Goal: Task Accomplishment & Management: Manage account settings

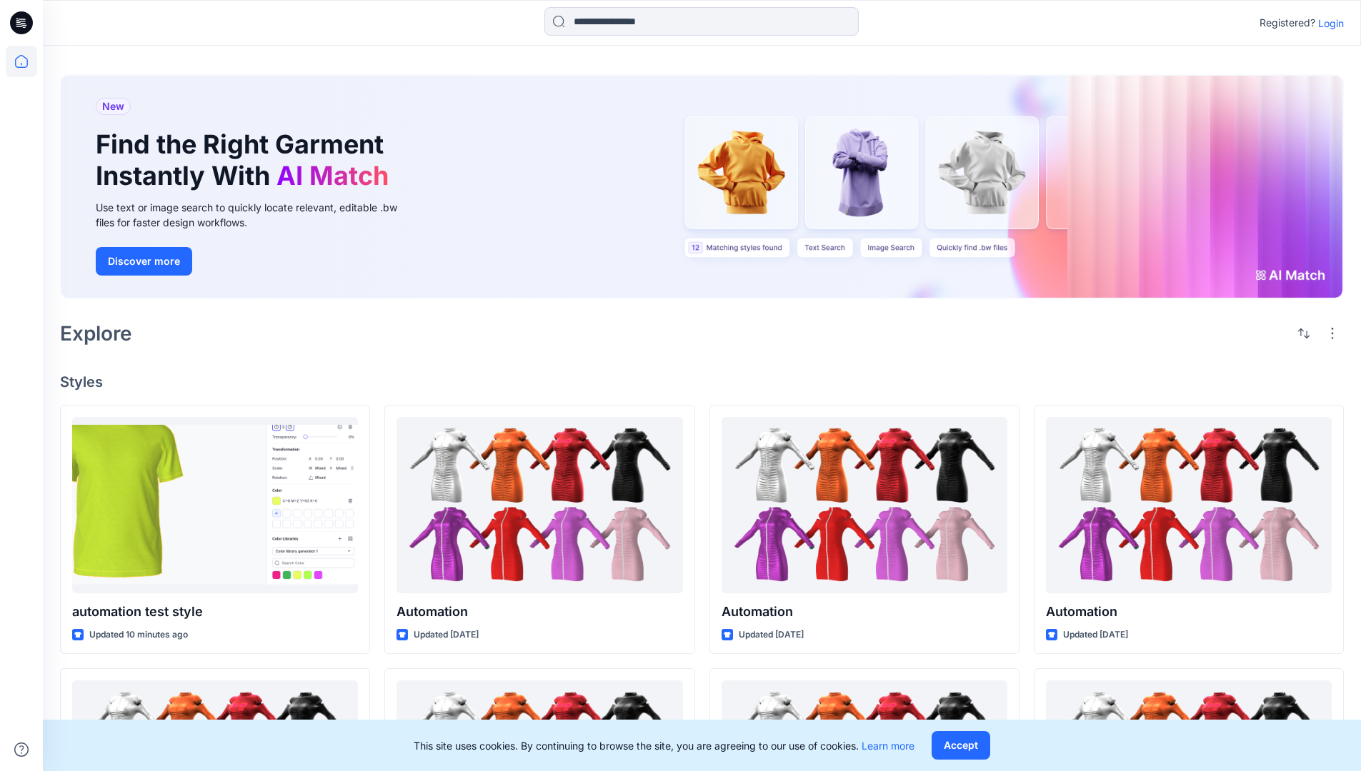
click at [1327, 23] on p "Login" at bounding box center [1331, 23] width 26 height 15
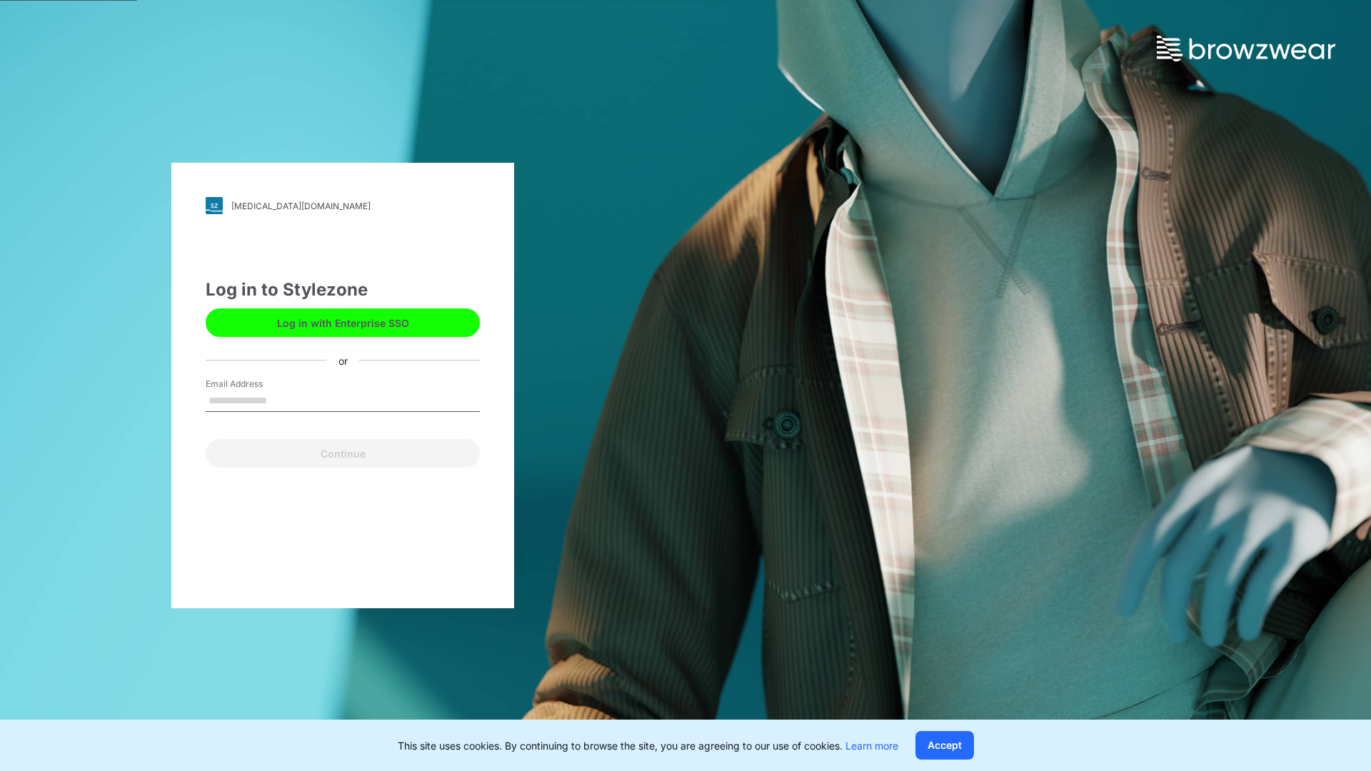
click at [282, 400] on input "Email Address" at bounding box center [343, 401] width 274 height 21
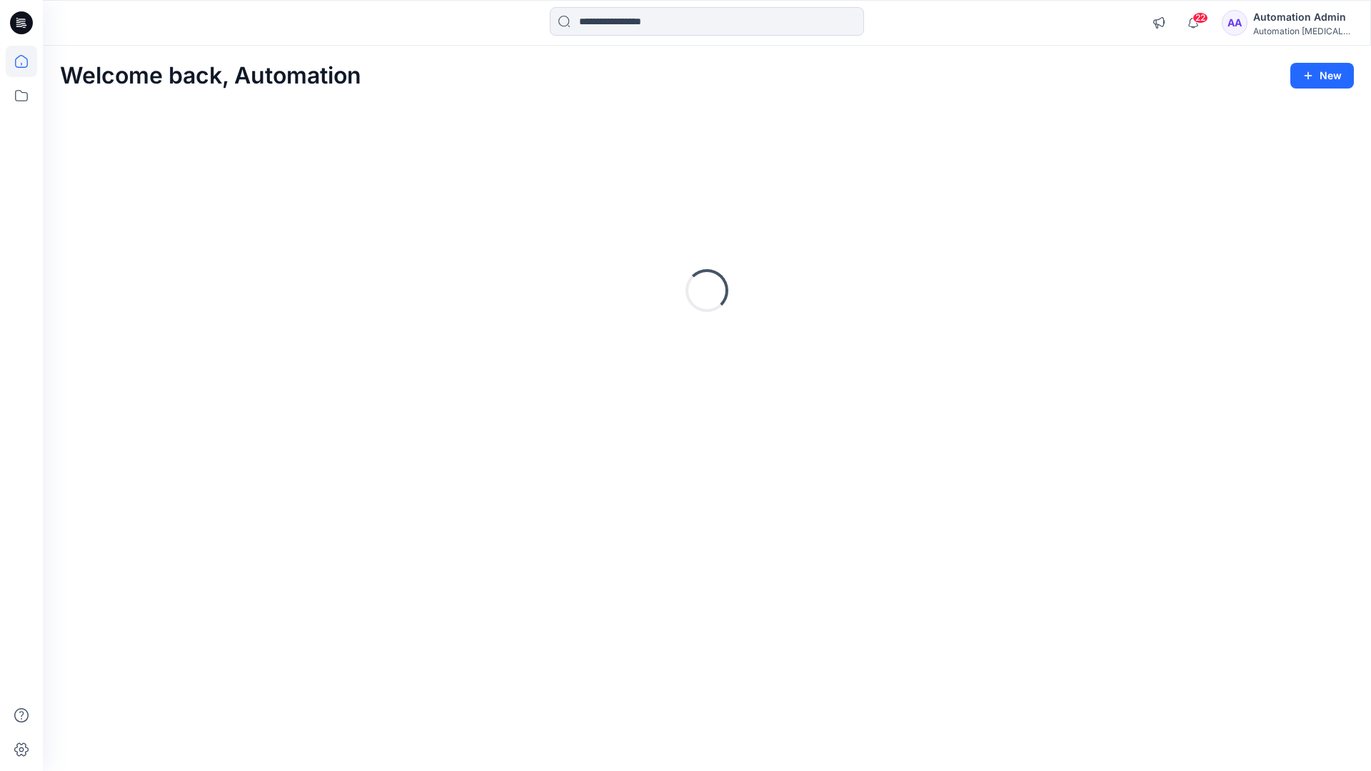
click at [27, 61] on icon at bounding box center [21, 61] width 13 height 13
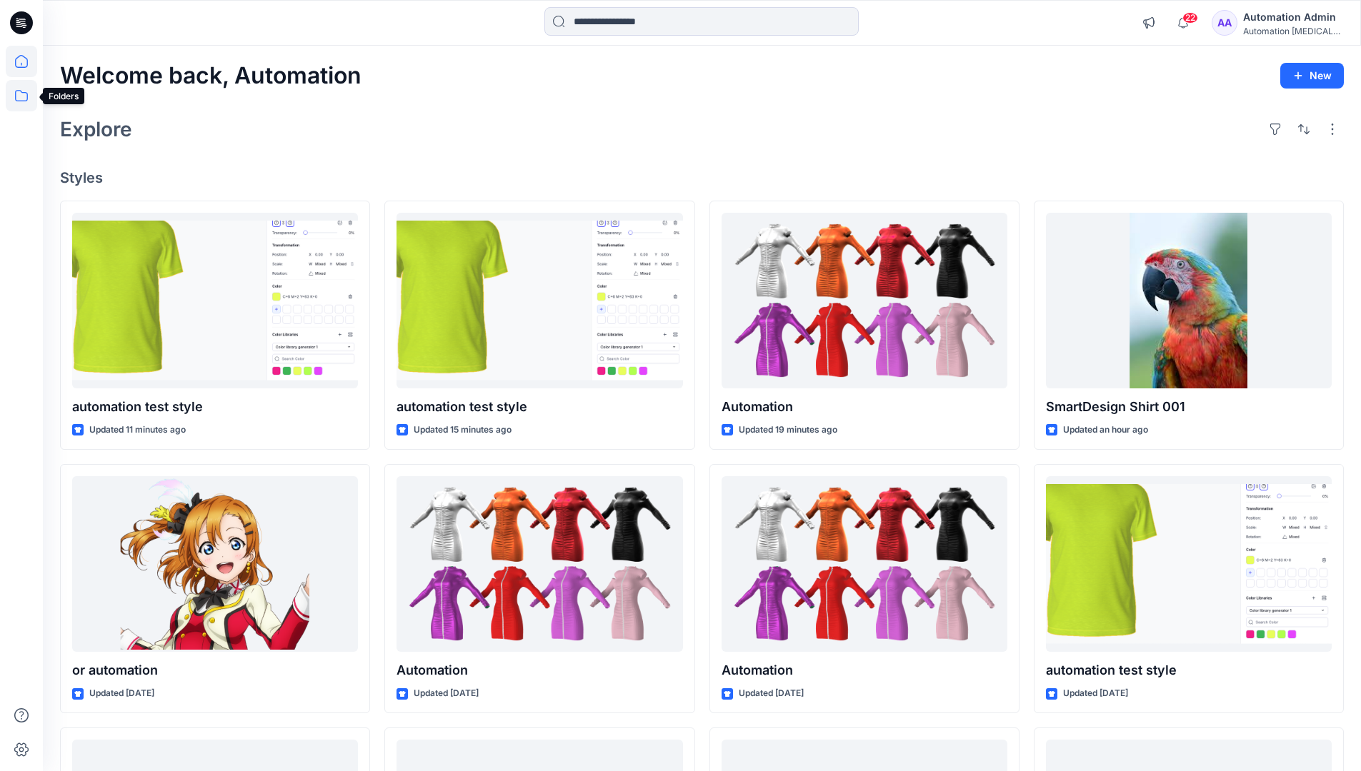
click at [25, 94] on icon at bounding box center [21, 95] width 31 height 31
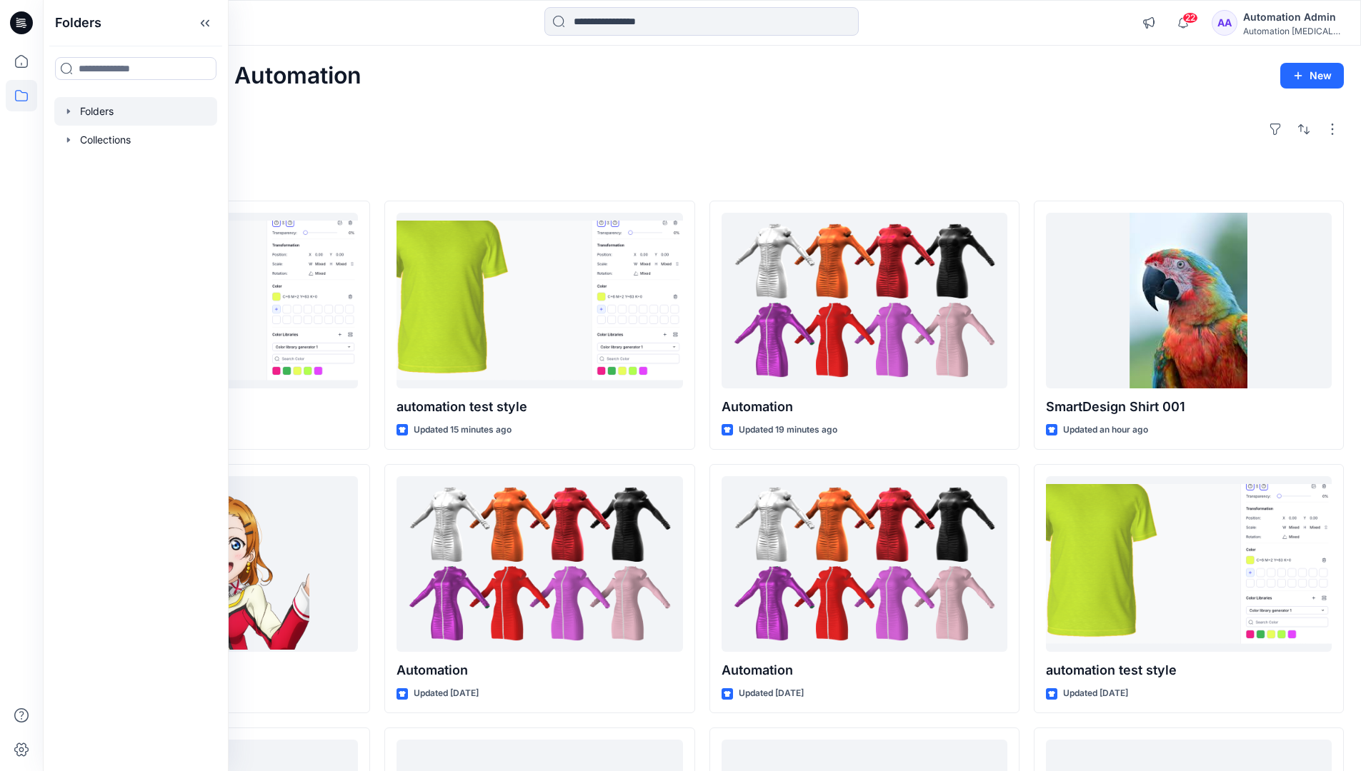
click at [104, 109] on div at bounding box center [135, 111] width 163 height 29
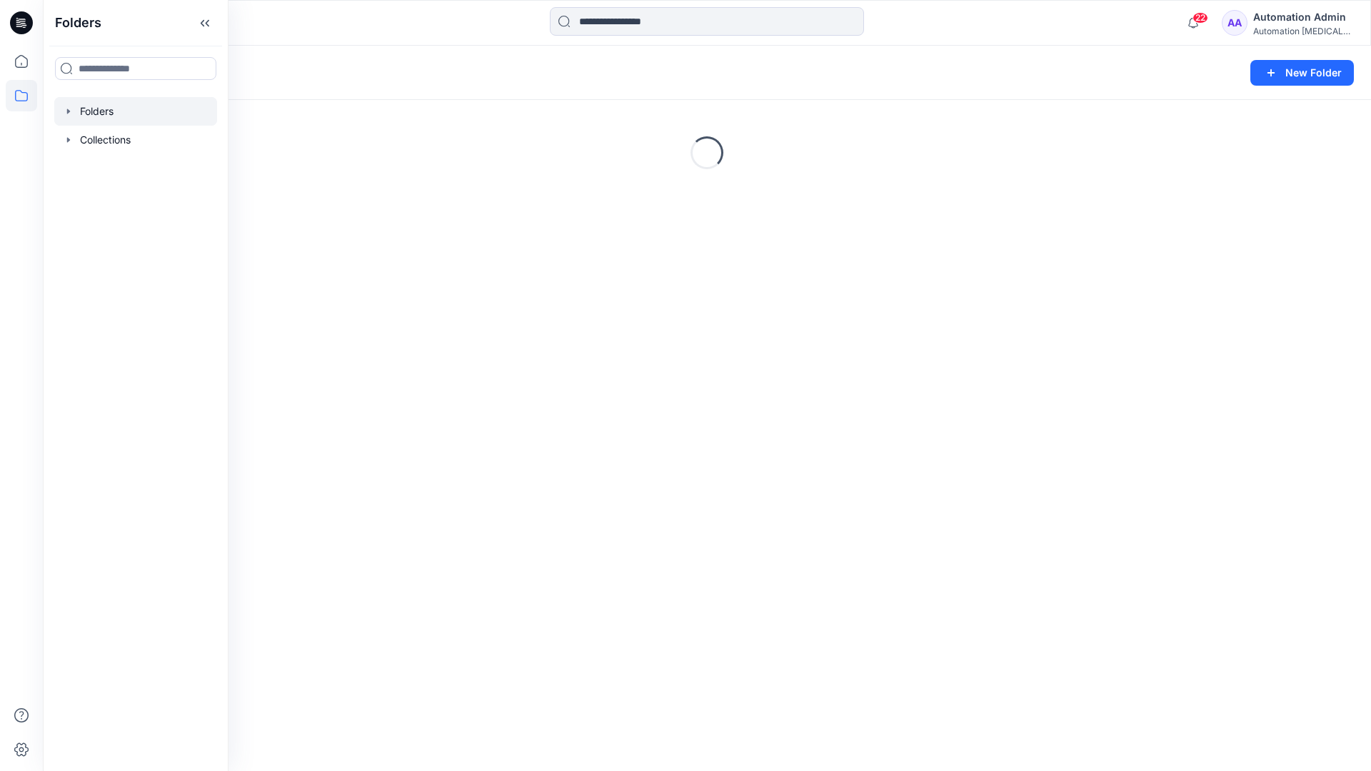
click at [595, 463] on div "Folders New Folder Loading..." at bounding box center [707, 409] width 1329 height 726
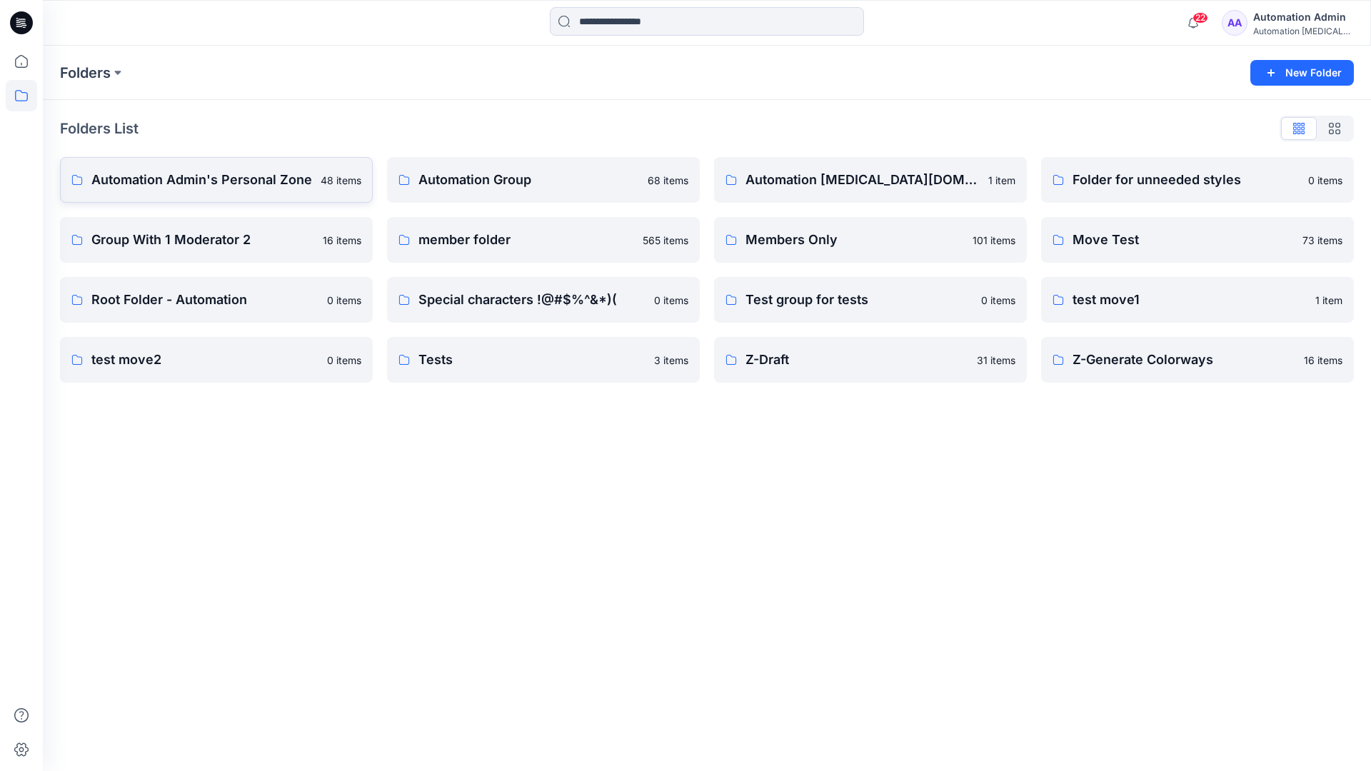
click at [243, 186] on p "Automation Admin's Personal Zone" at bounding box center [201, 180] width 221 height 20
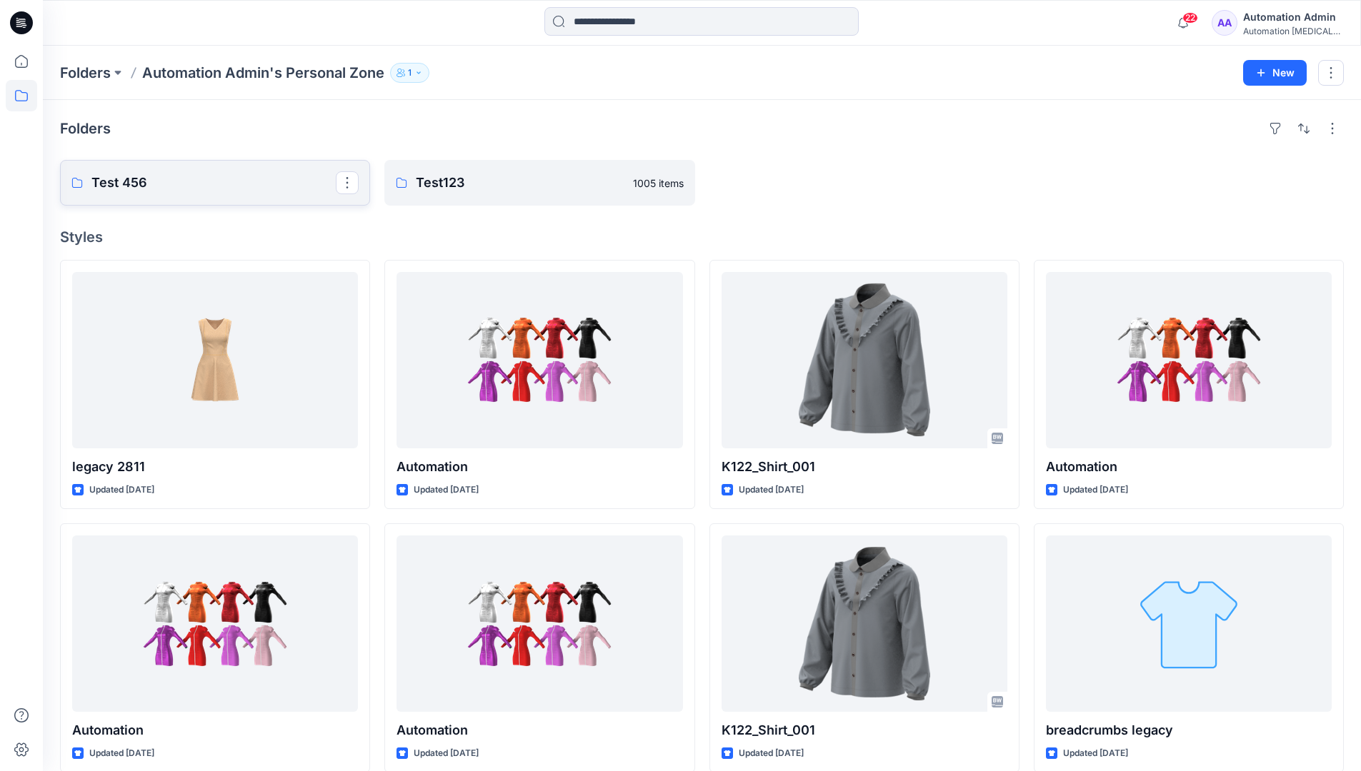
click at [207, 194] on link "Test 456" at bounding box center [215, 183] width 310 height 46
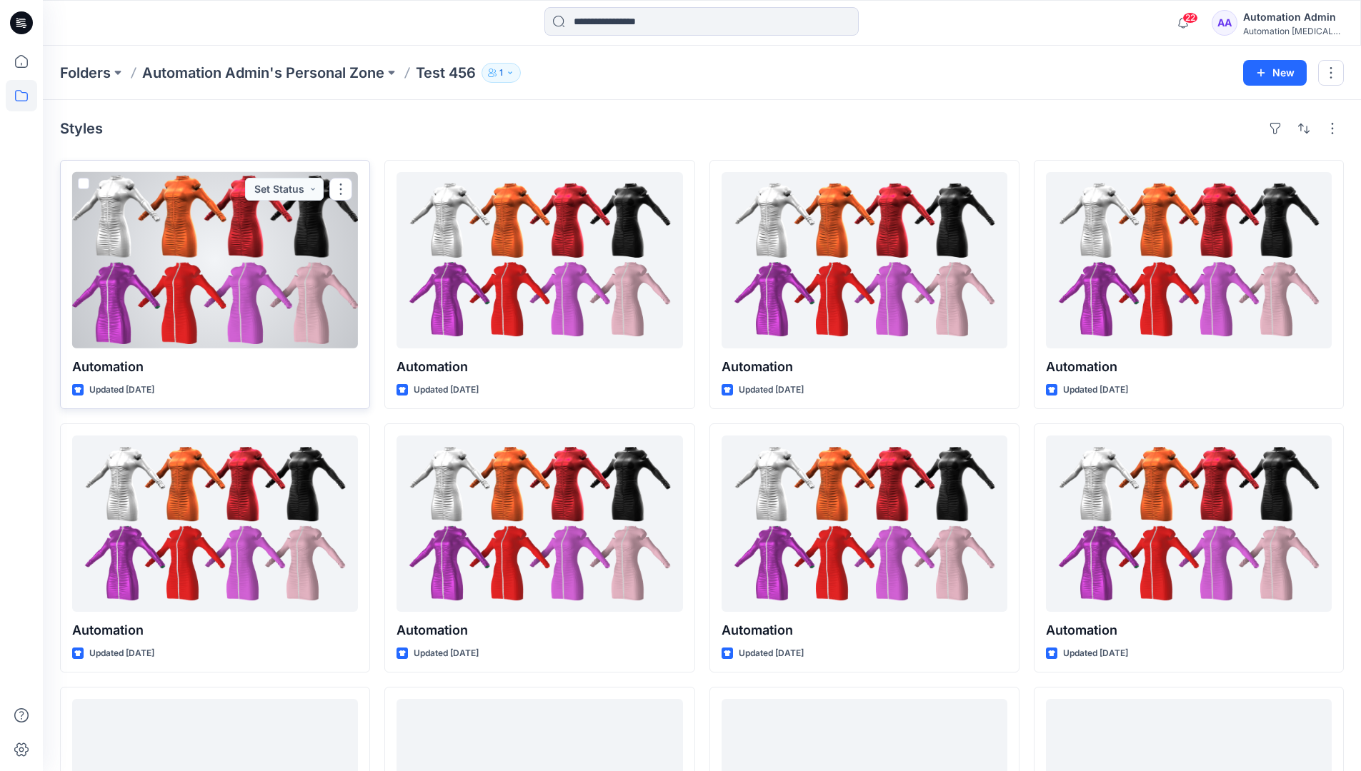
click at [84, 184] on span at bounding box center [83, 183] width 11 height 11
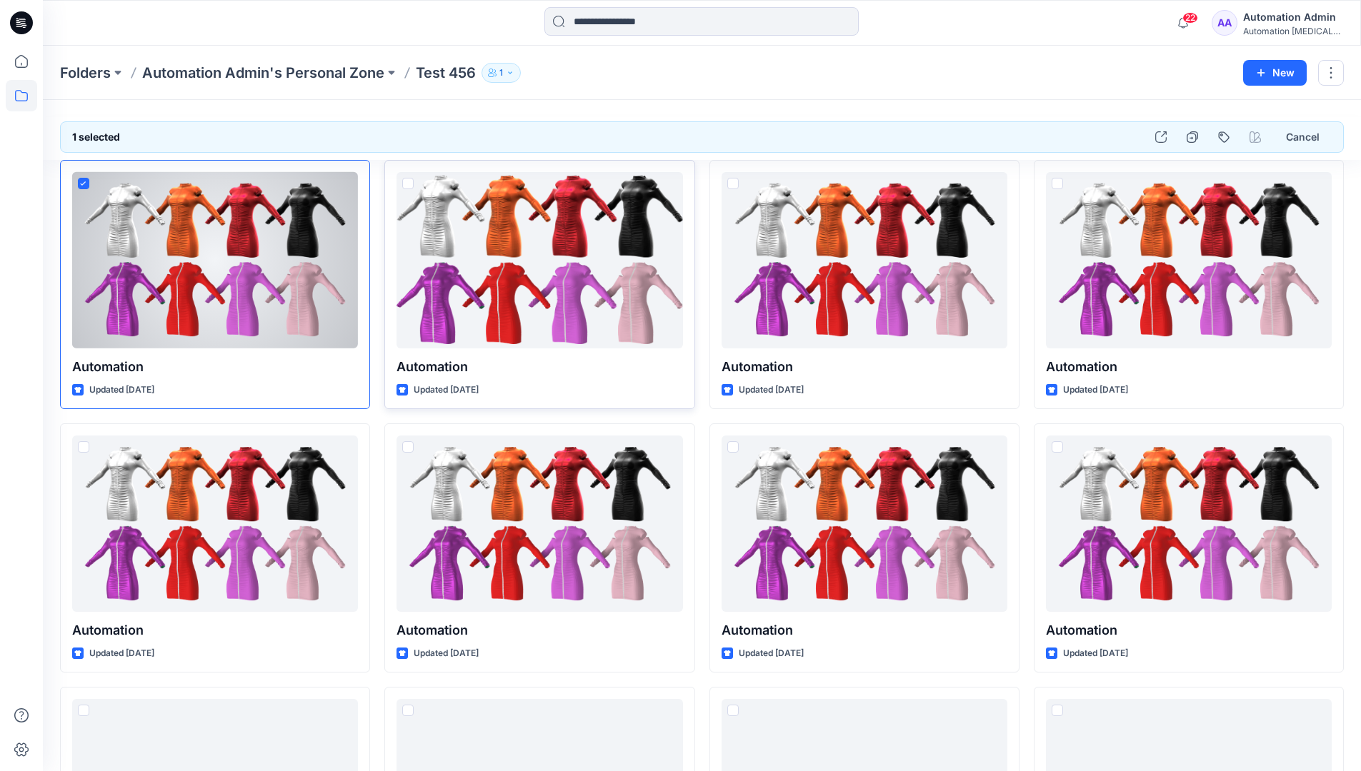
click at [408, 183] on span at bounding box center [407, 183] width 11 height 11
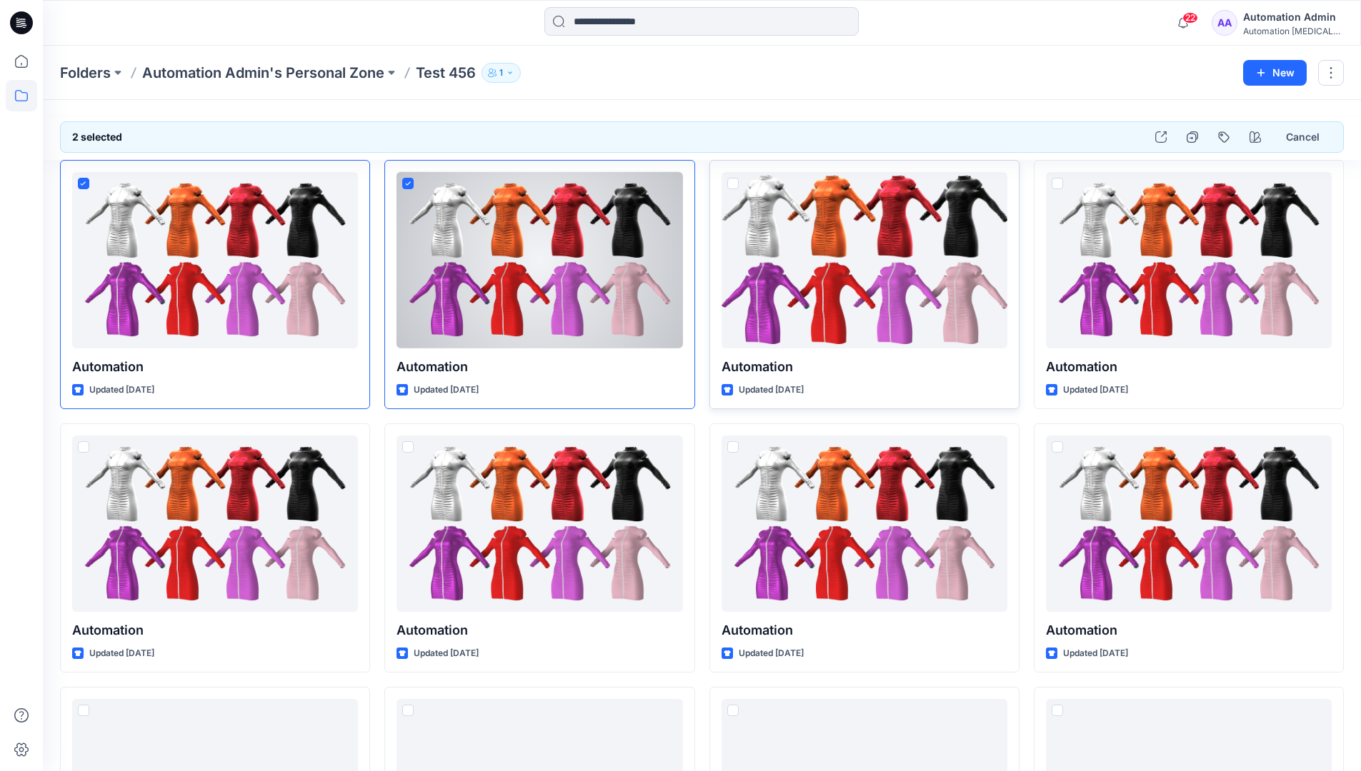
click at [732, 185] on span at bounding box center [732, 183] width 11 height 11
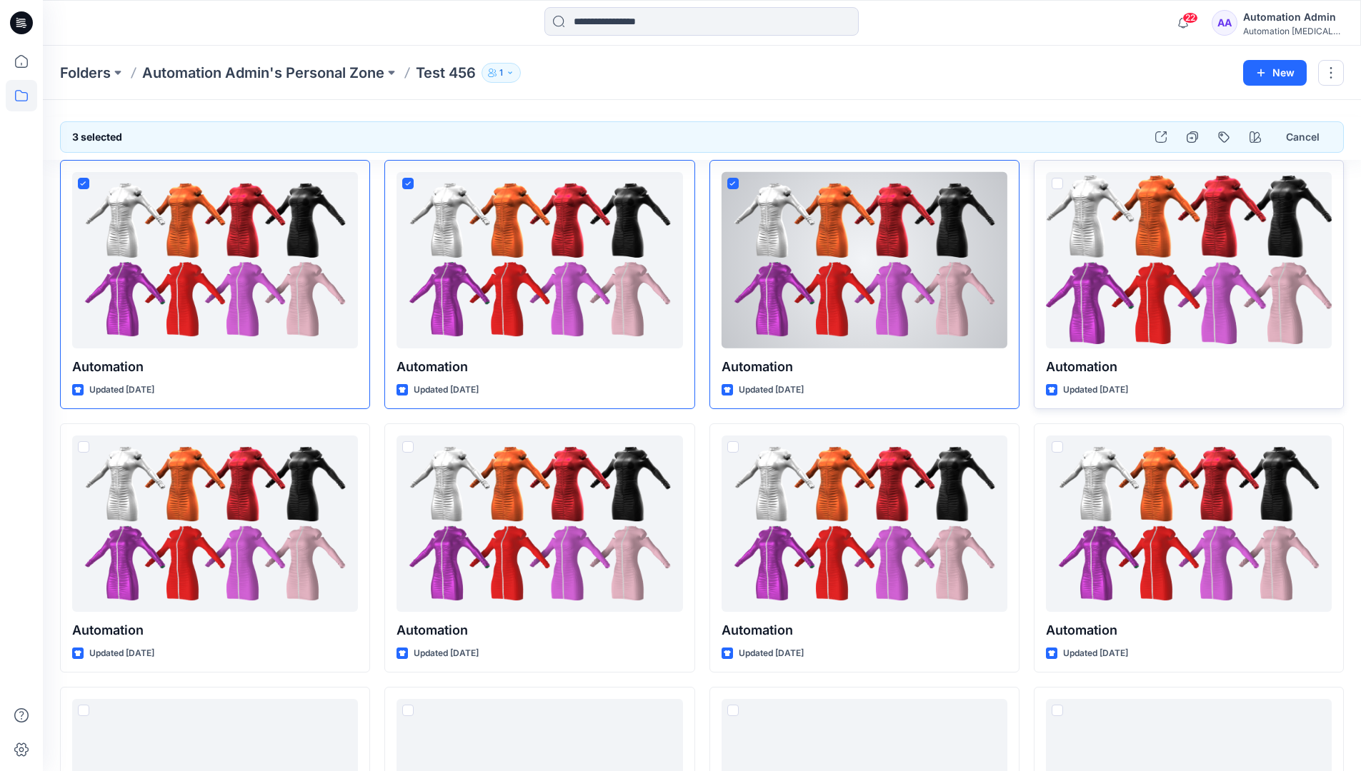
click at [1061, 181] on span at bounding box center [1056, 183] width 11 height 11
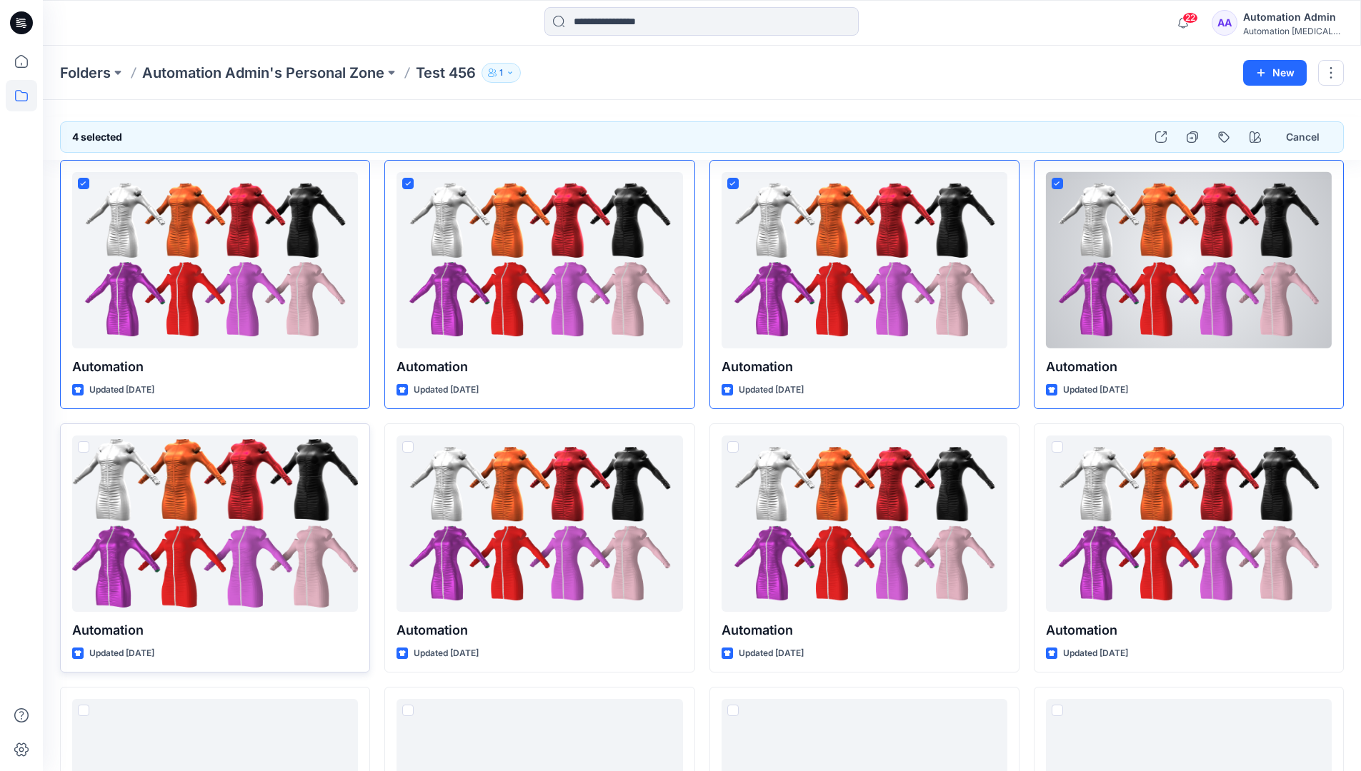
click at [85, 451] on span at bounding box center [83, 446] width 11 height 11
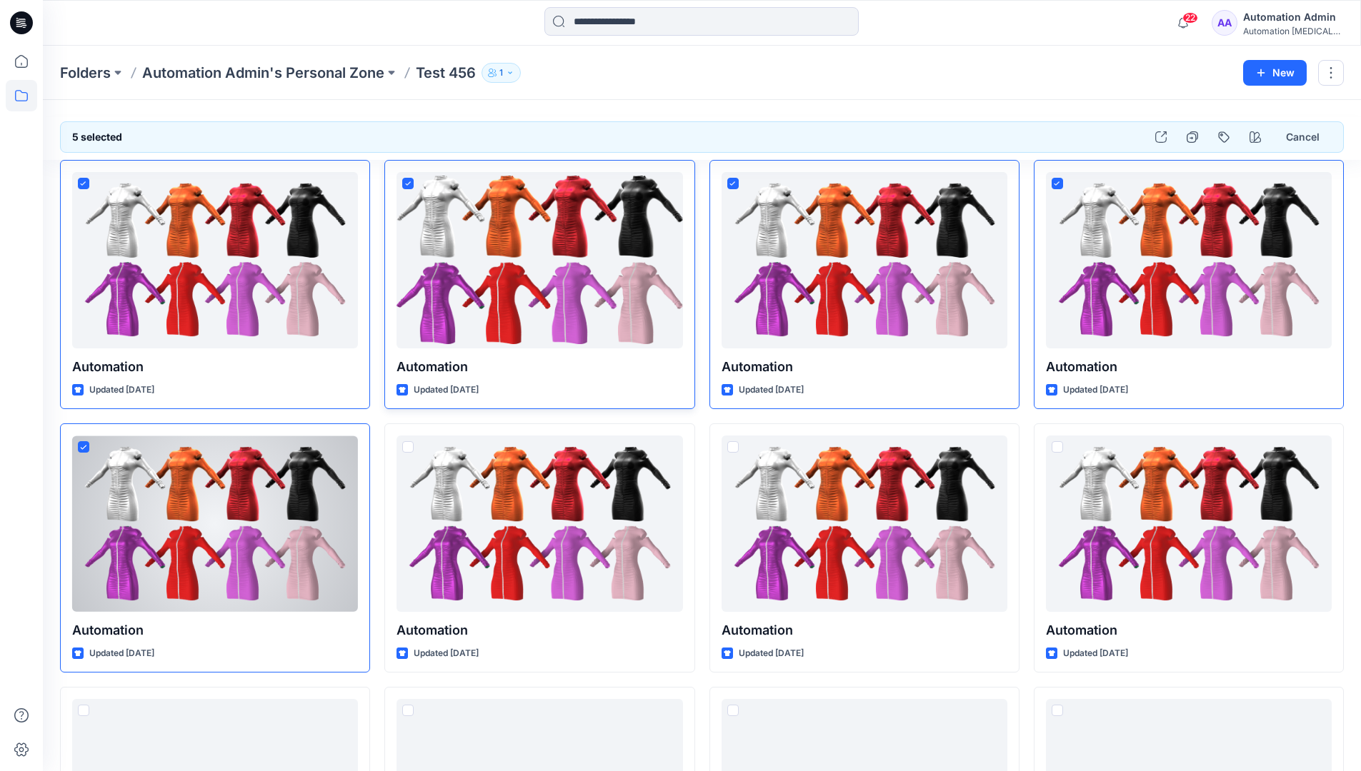
click at [409, 183] on icon at bounding box center [408, 183] width 6 height 4
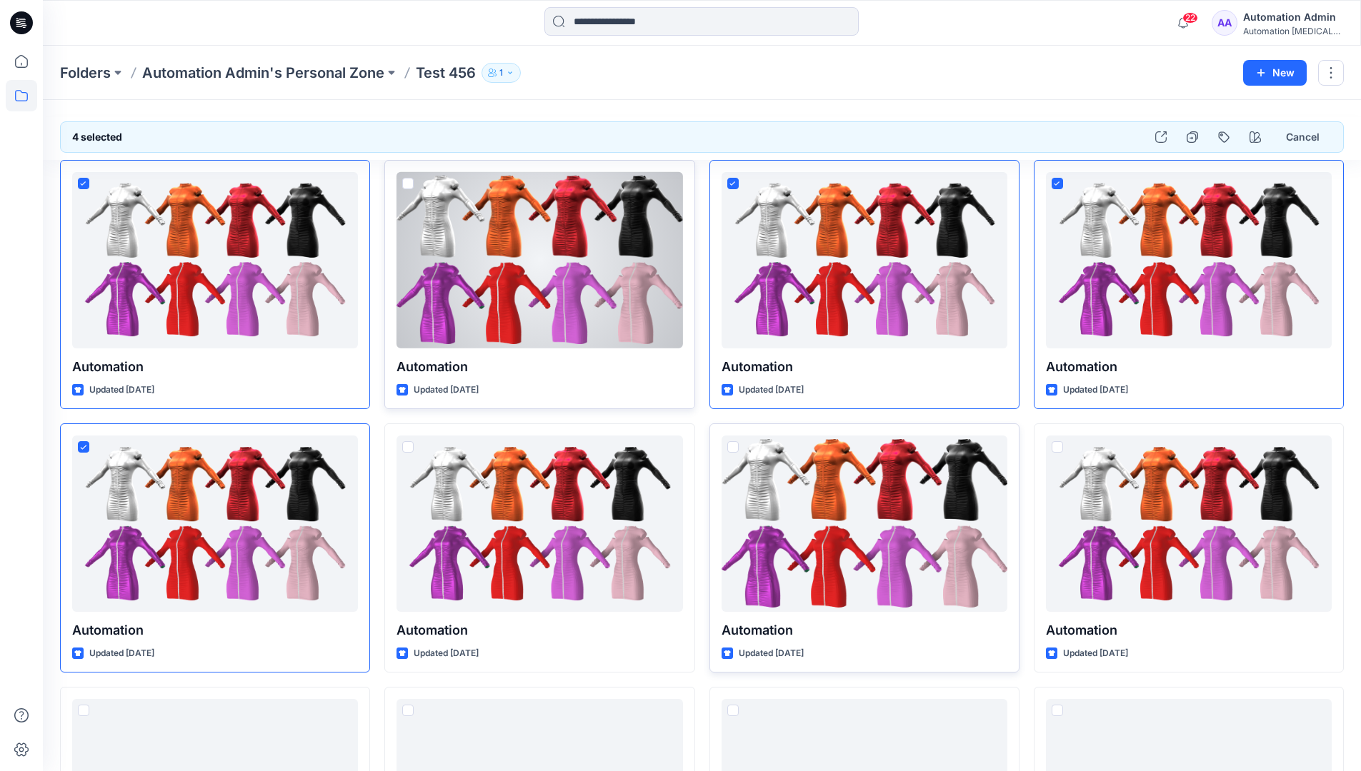
click at [734, 451] on span at bounding box center [732, 446] width 11 height 11
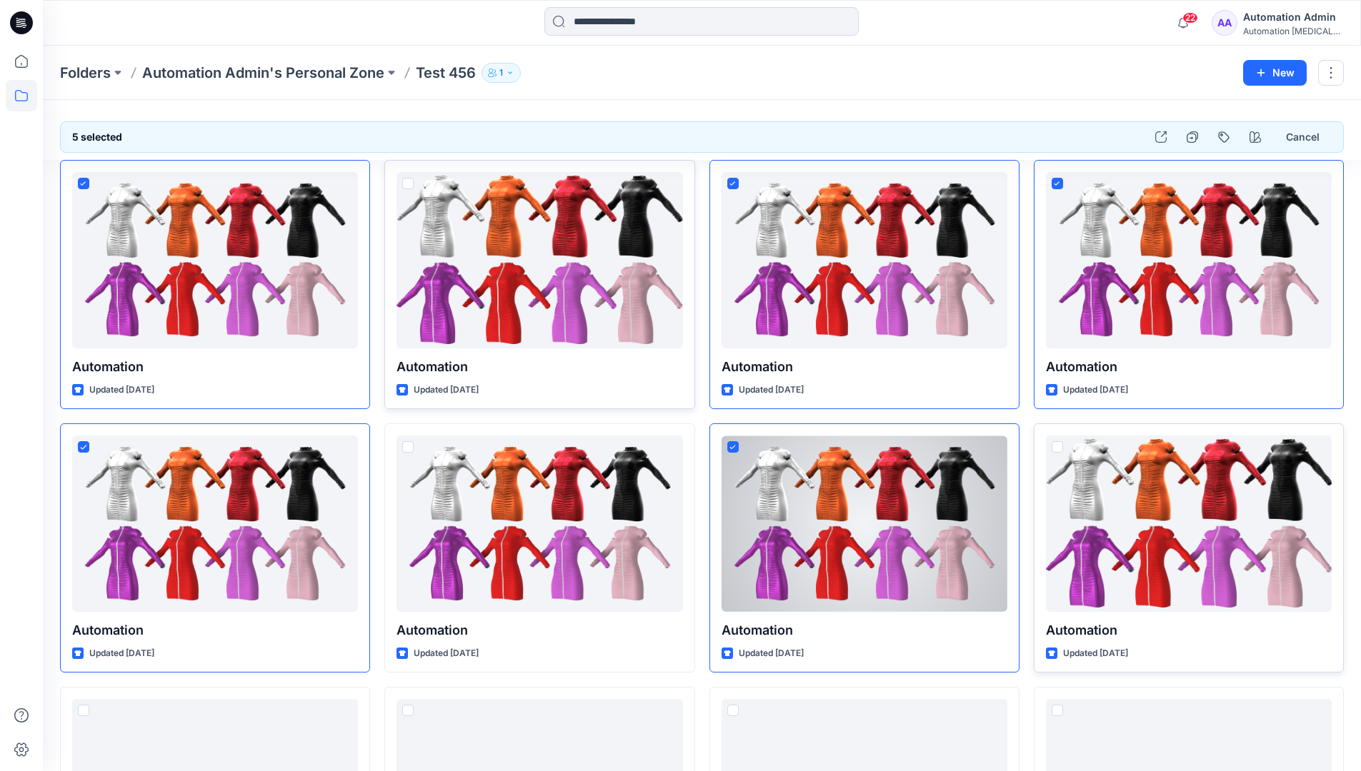
click at [1059, 449] on span at bounding box center [1056, 446] width 11 height 11
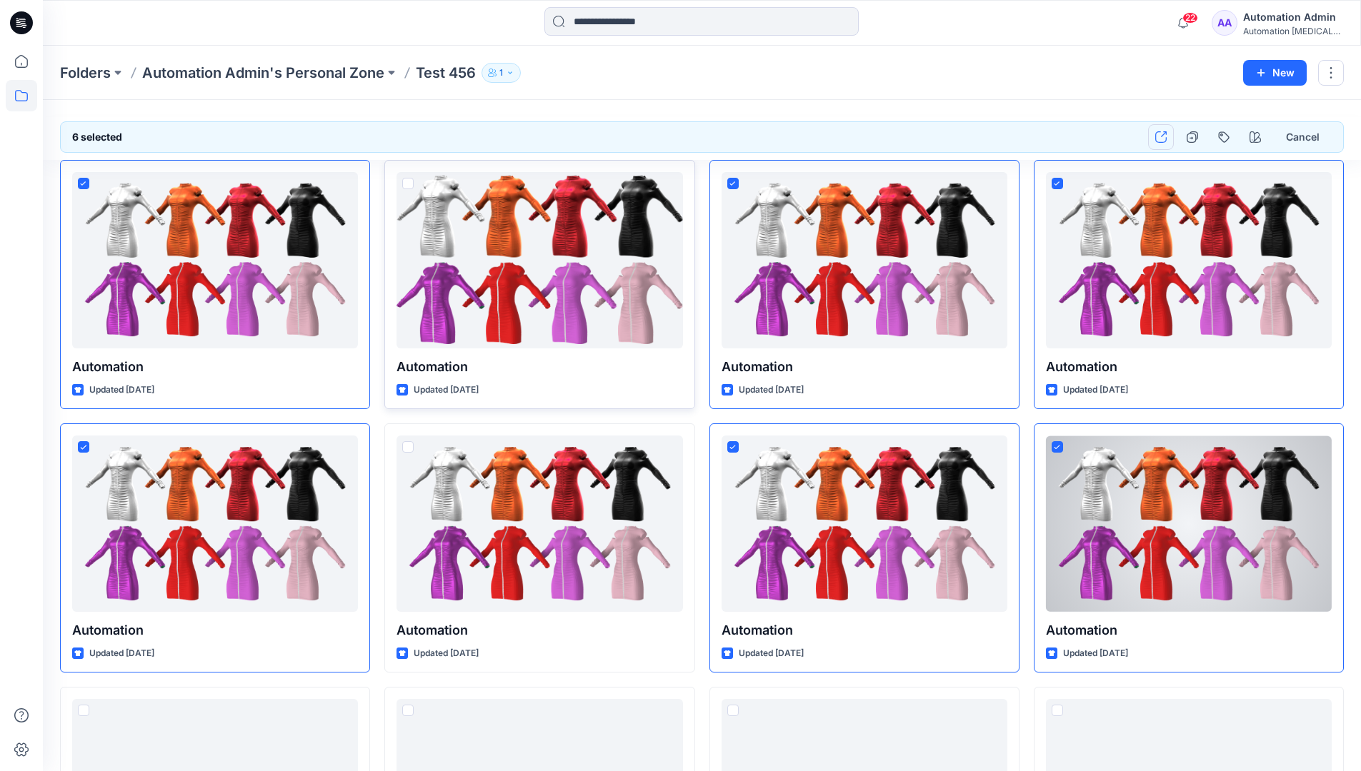
click at [1164, 140] on icon "button" at bounding box center [1160, 136] width 11 height 11
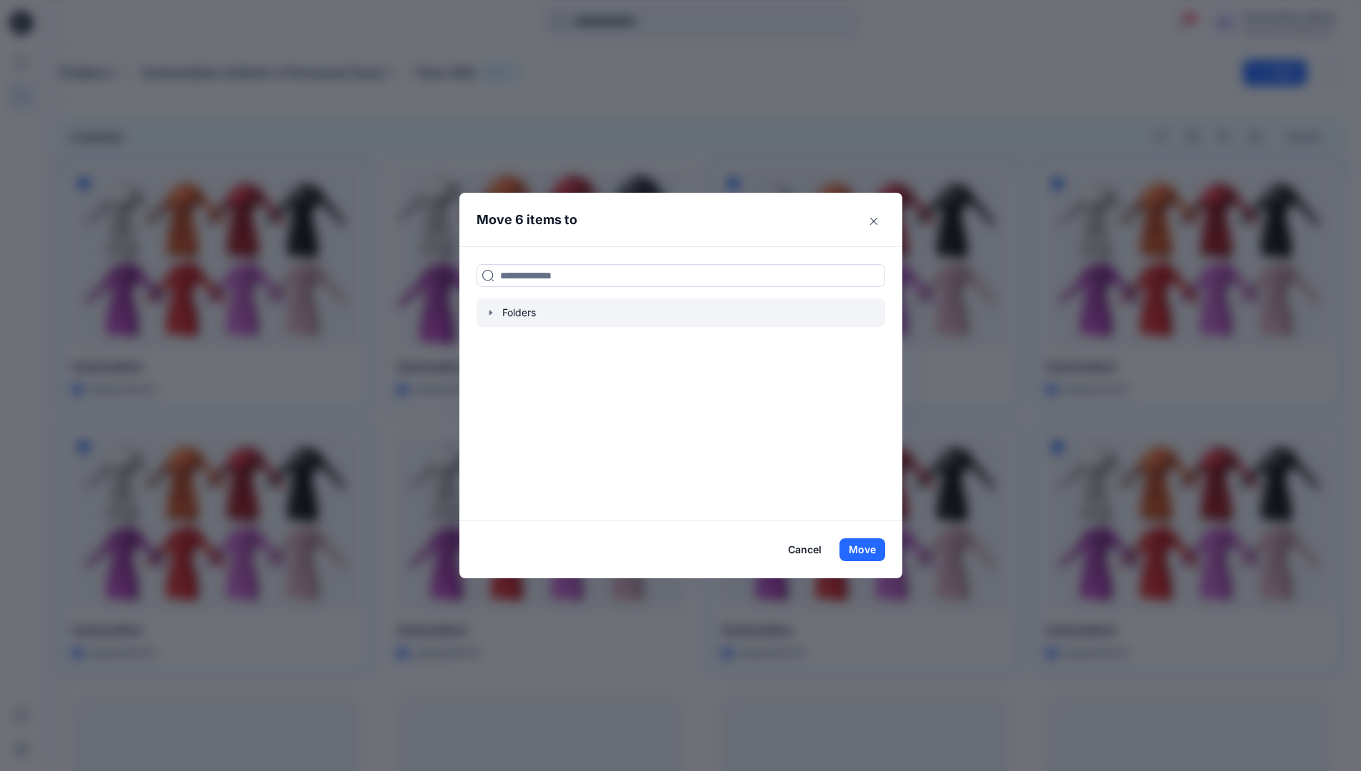
click at [495, 316] on icon "button" at bounding box center [490, 312] width 11 height 11
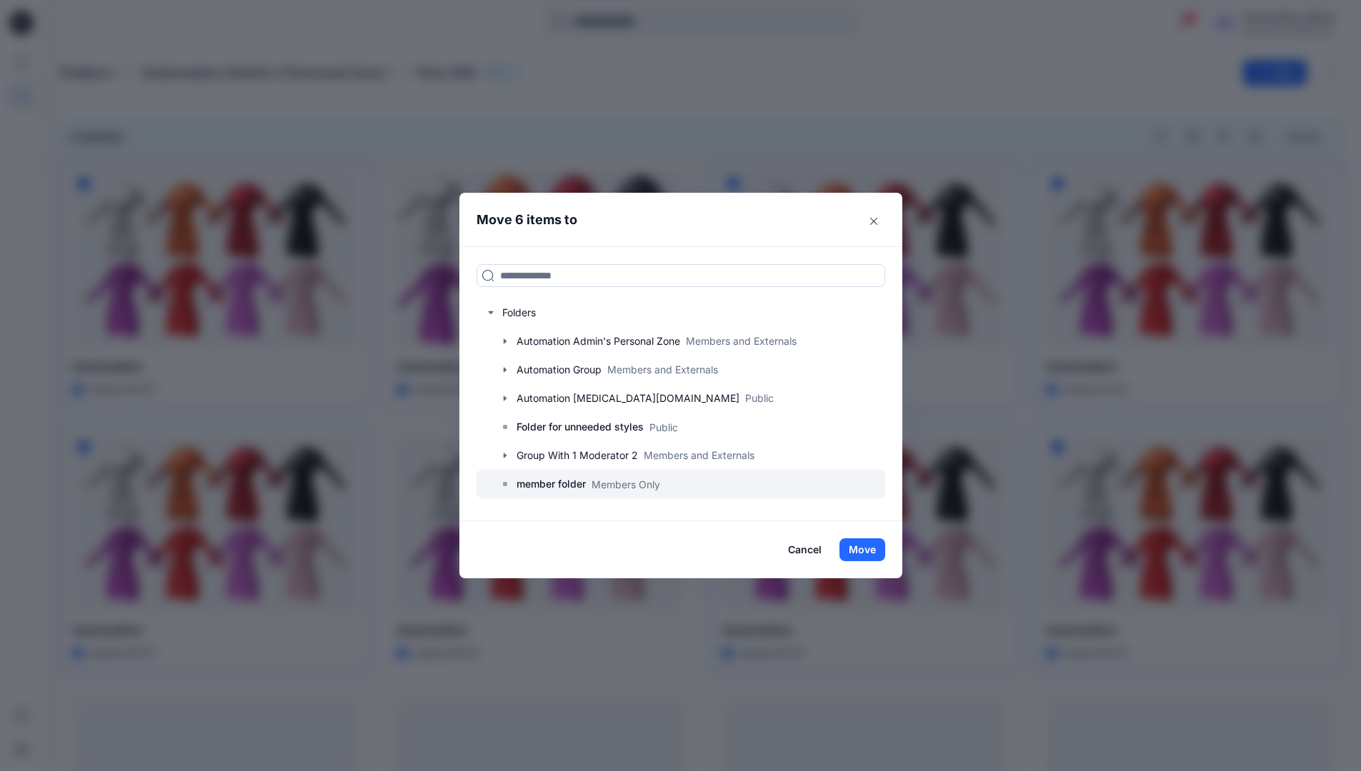
click at [561, 480] on p "member folder" at bounding box center [550, 484] width 69 height 17
click at [861, 546] on button "Move" at bounding box center [862, 550] width 46 height 23
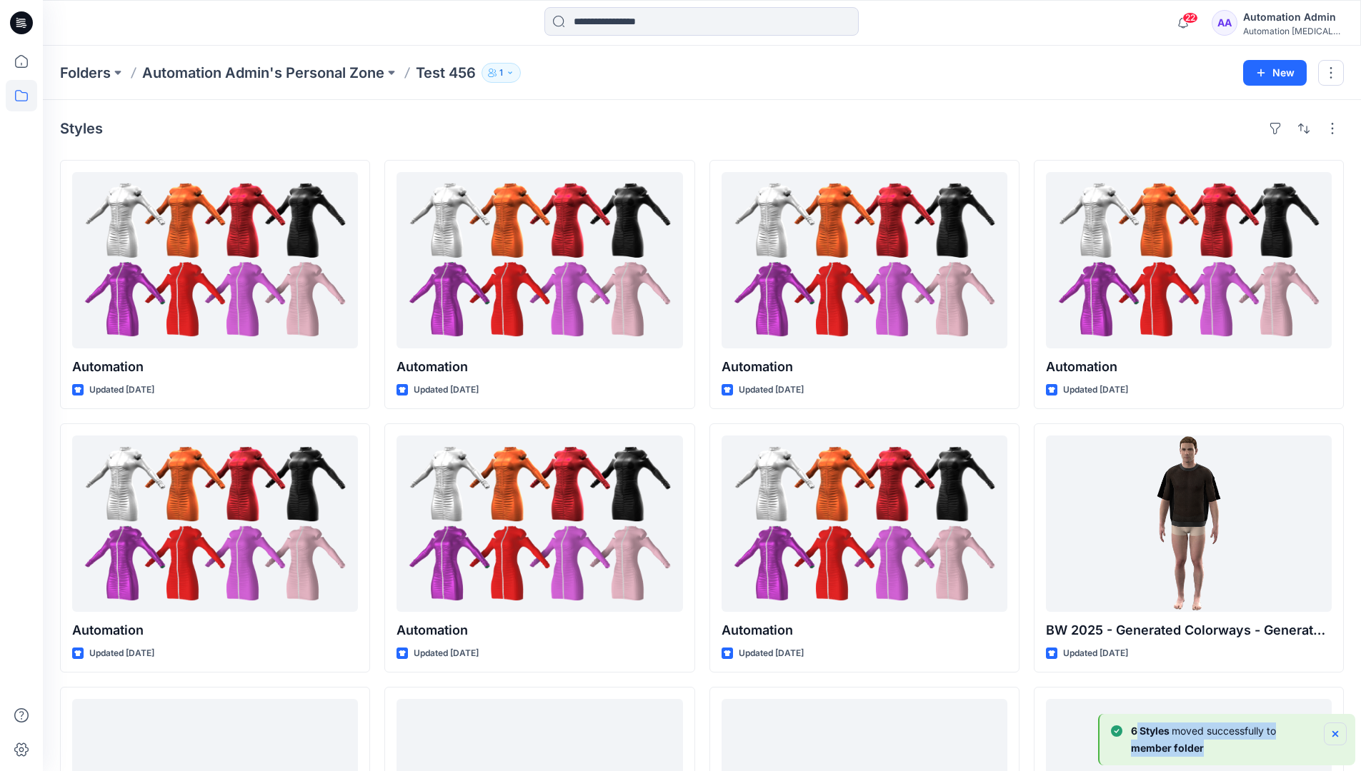
drag, startPoint x: 861, startPoint y: 546, endPoint x: 1334, endPoint y: 732, distance: 507.6
click at [1334, 732] on div "6 [PERSON_NAME] moved successfully to member folder" at bounding box center [1229, 740] width 236 height 34
click at [1334, 732] on icon "Notifications-bottom-right" at bounding box center [1335, 734] width 6 height 6
click at [86, 72] on p "Folders" at bounding box center [85, 73] width 51 height 20
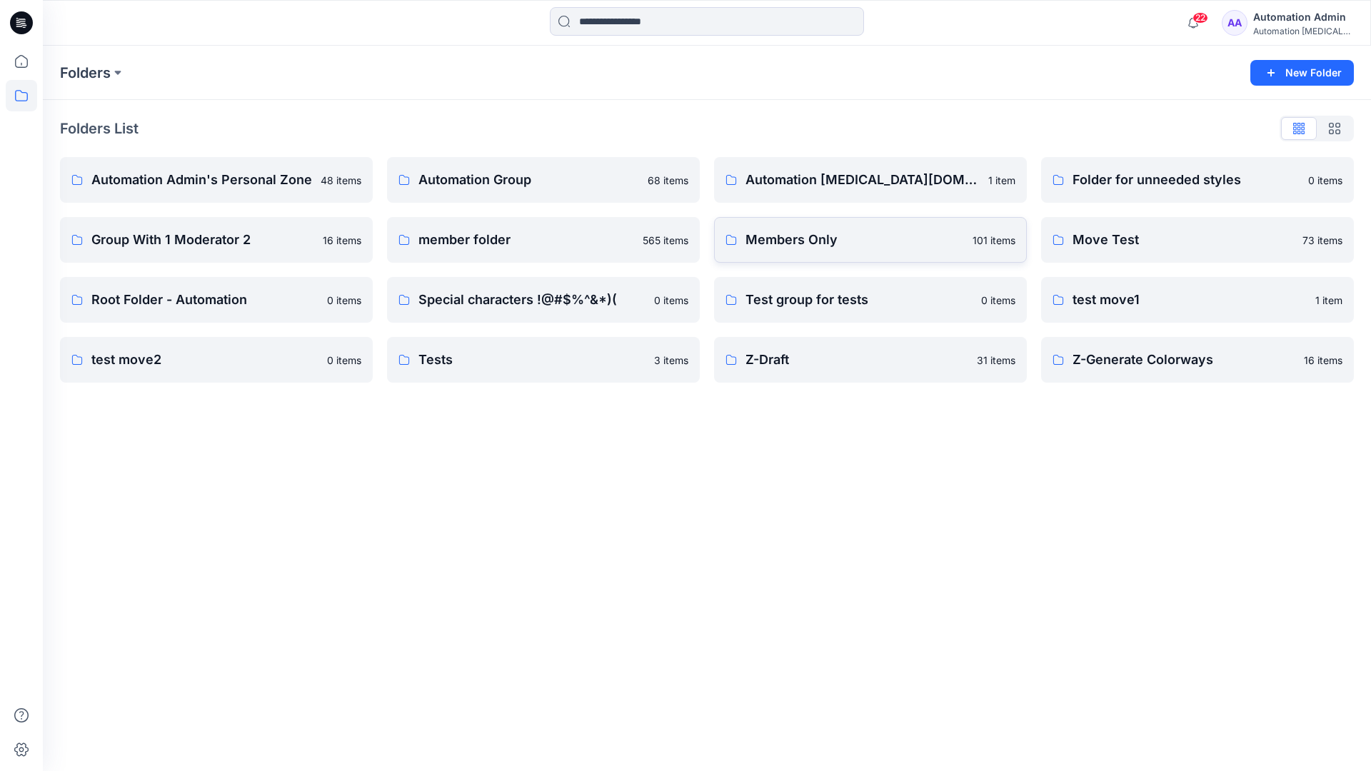
click at [790, 245] on p "Members Only" at bounding box center [855, 240] width 219 height 20
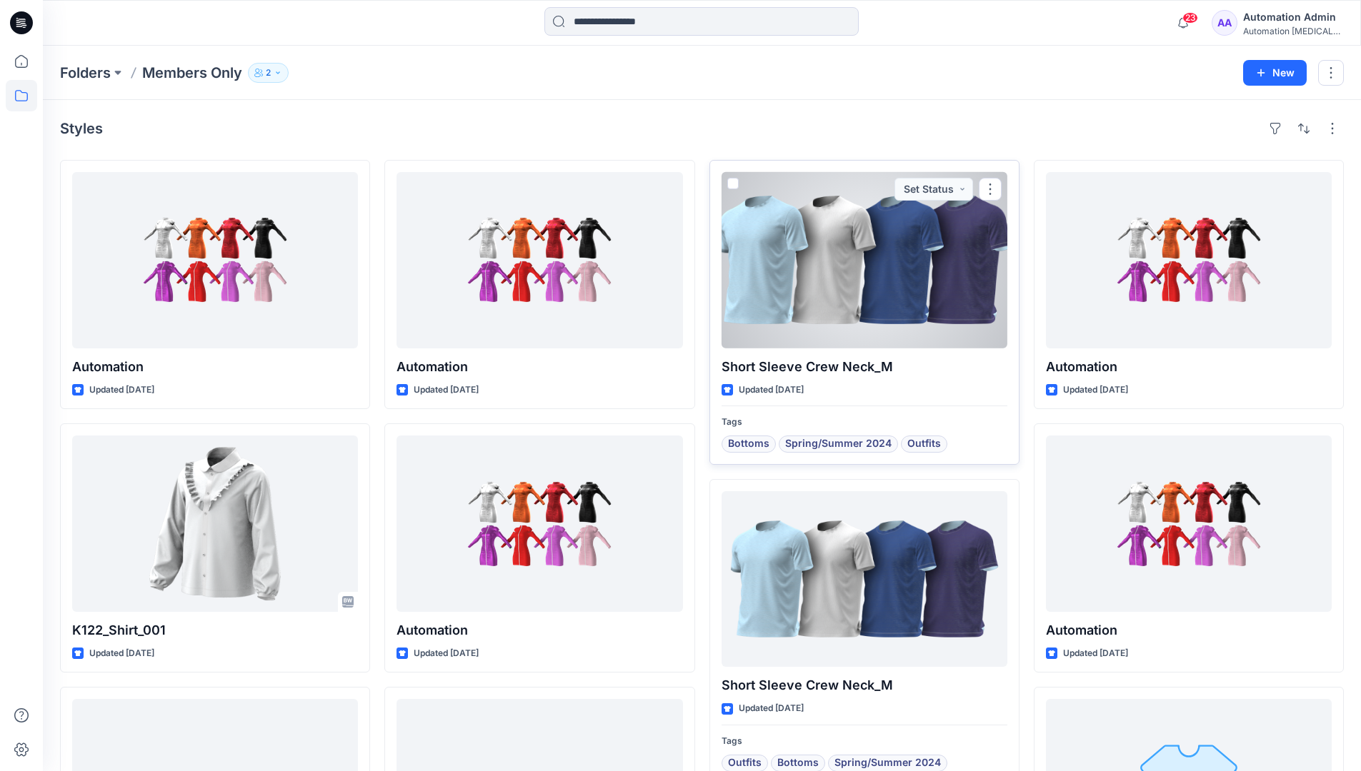
click at [731, 187] on span at bounding box center [732, 183] width 11 height 11
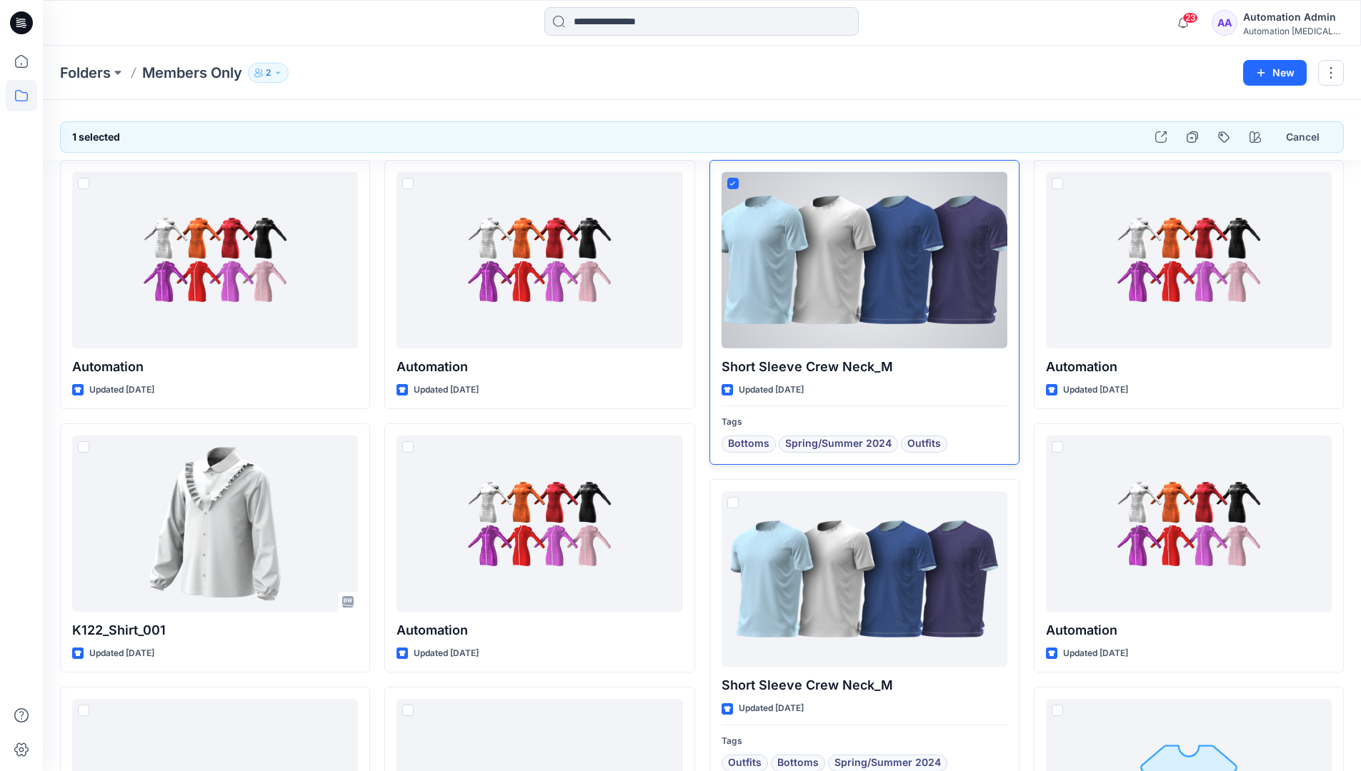
click at [736, 189] on span at bounding box center [732, 183] width 11 height 11
